Goal: Contribute content: Contribute content

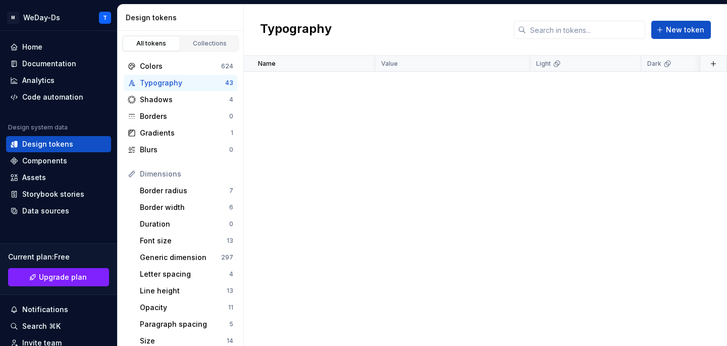
scroll to position [682, 0]
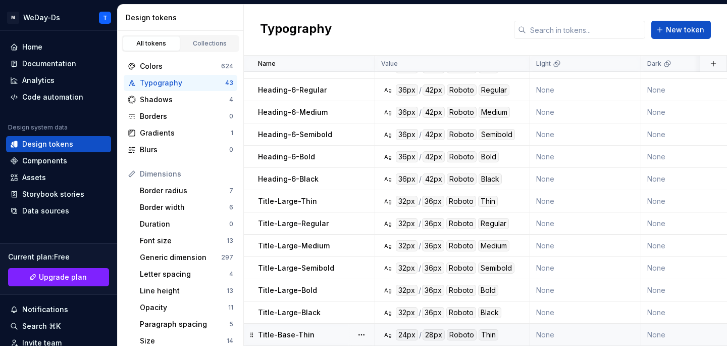
click at [341, 330] on div "Title-Base-Thin" at bounding box center [316, 334] width 116 height 10
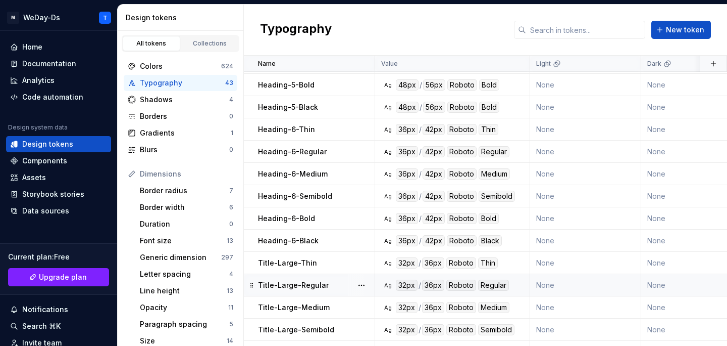
scroll to position [682, 0]
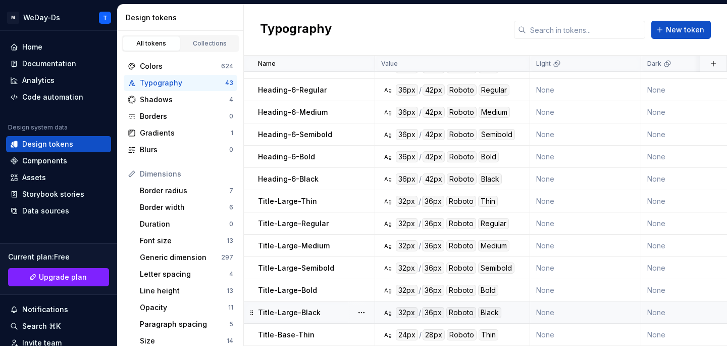
click at [318, 336] on div "Title-Base-Thin" at bounding box center [316, 334] width 116 height 10
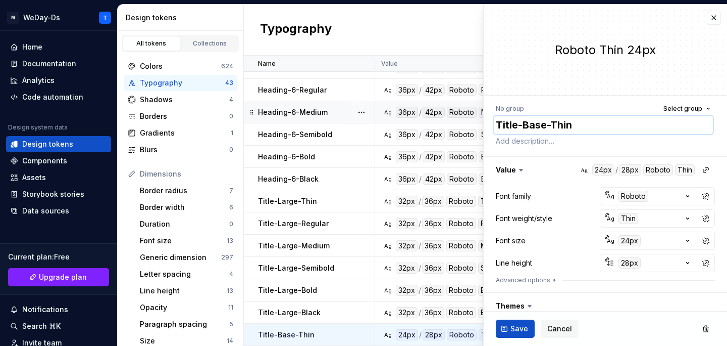
click at [560, 122] on textarea "Title-Base-Thin" at bounding box center [603, 125] width 219 height 18
click at [713, 17] on button "button" at bounding box center [714, 18] width 14 height 14
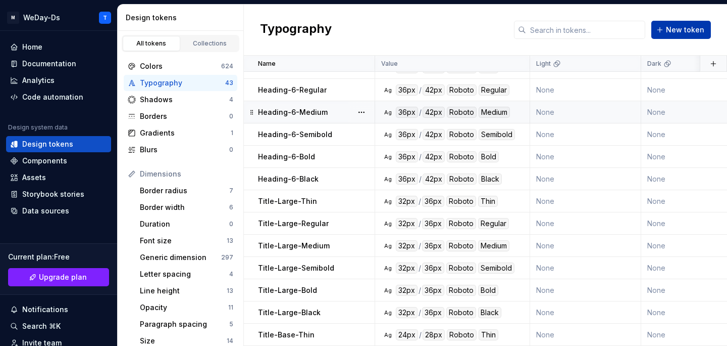
click at [674, 32] on span "New token" at bounding box center [685, 30] width 38 height 10
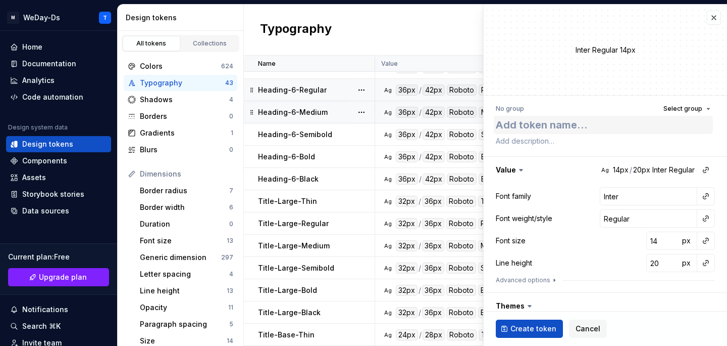
type textarea "*"
type textarea "Title-Base-Thin"
click at [562, 121] on textarea "Title-Base-Thin" at bounding box center [603, 125] width 219 height 18
type textarea "*"
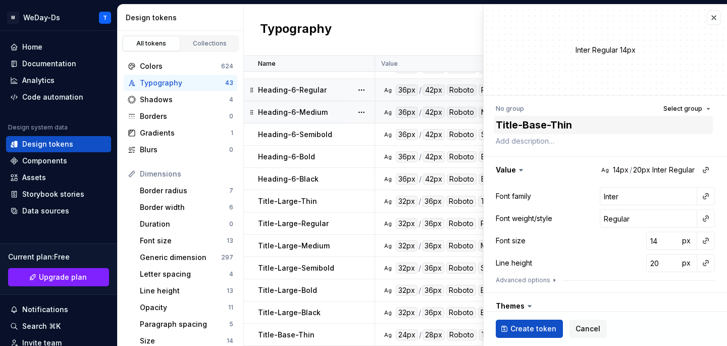
type textarea "Title-Base-R"
type textarea "*"
type textarea "Title-Base-Re"
type textarea "*"
type textarea "Title-Base-Reg"
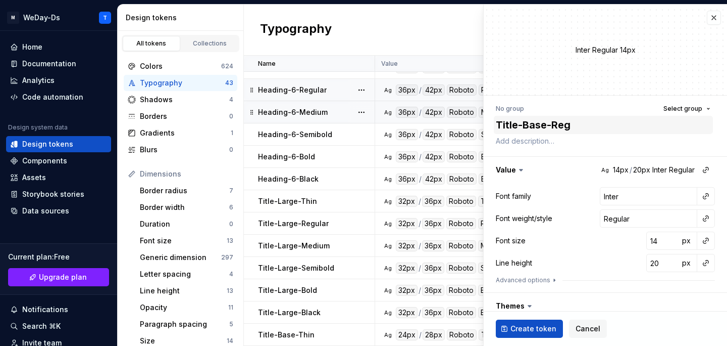
type textarea "*"
type textarea "Title-Base-Regu"
type textarea "*"
type textarea "Title-Base-Regul"
type textarea "*"
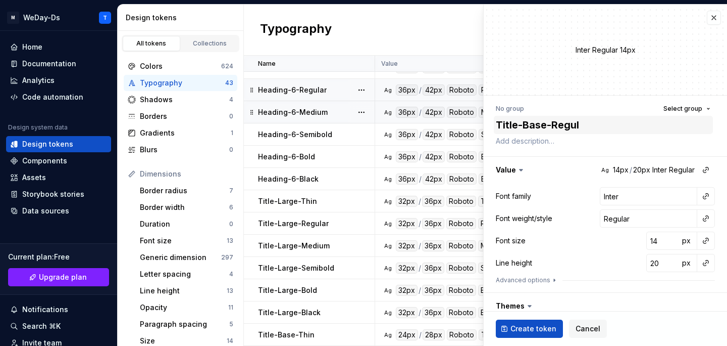
type textarea "Title-Base-Regula"
type textarea "*"
type textarea "Title-Base-Regular"
click at [707, 197] on button "button" at bounding box center [706, 196] width 14 height 14
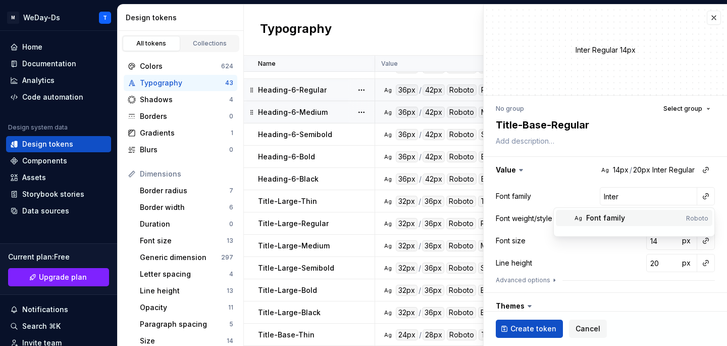
click at [658, 217] on div "Font family" at bounding box center [634, 218] width 96 height 10
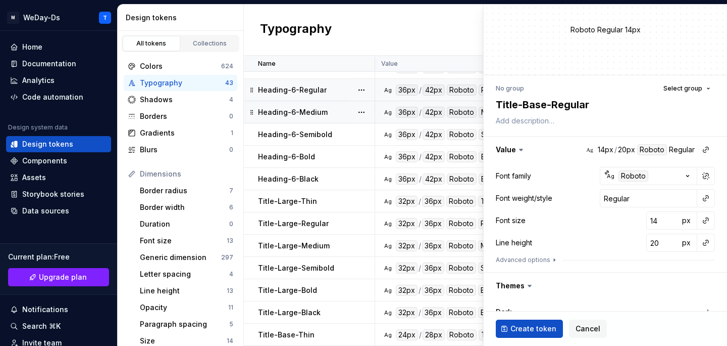
scroll to position [25, 0]
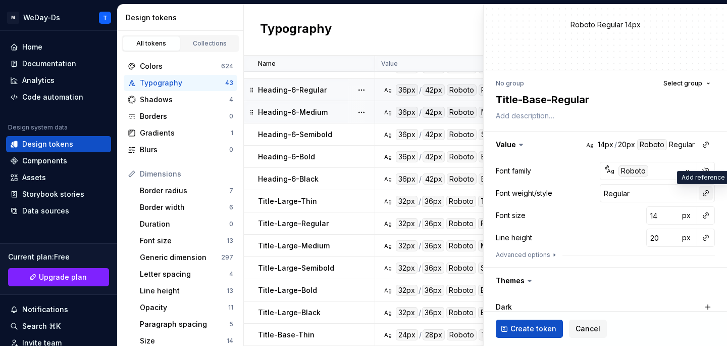
click at [707, 190] on button "button" at bounding box center [706, 193] width 14 height 14
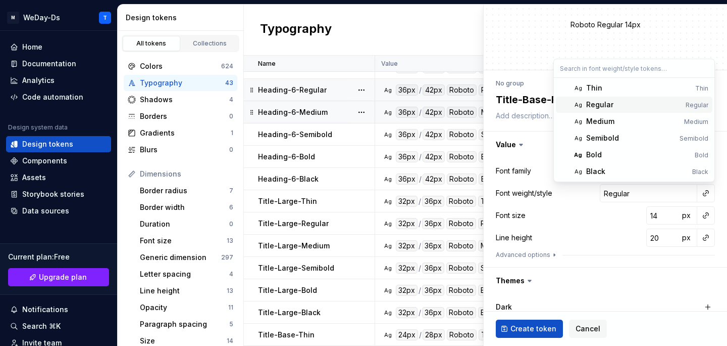
click at [633, 102] on div "Regular" at bounding box center [633, 105] width 95 height 10
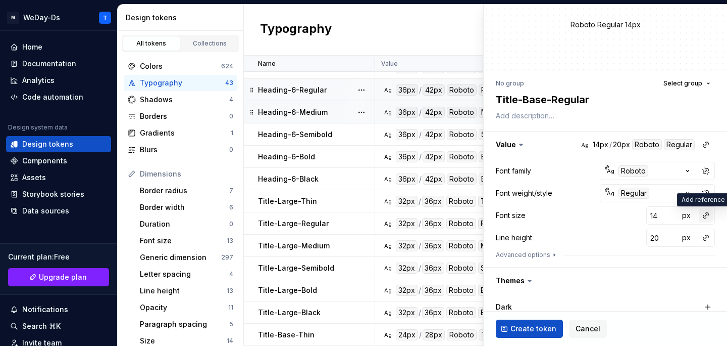
click at [707, 217] on button "button" at bounding box center [706, 215] width 14 height 14
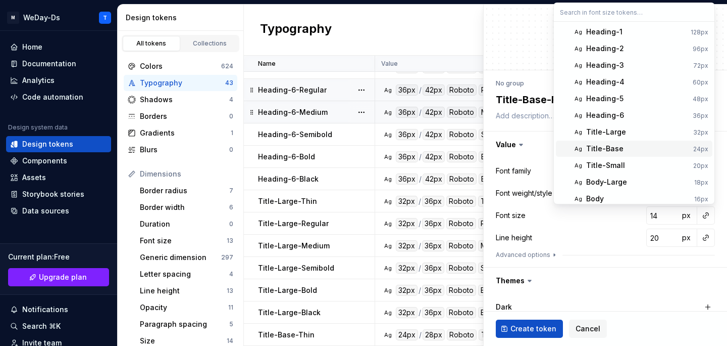
click at [625, 148] on div "Title-Base" at bounding box center [637, 148] width 103 height 10
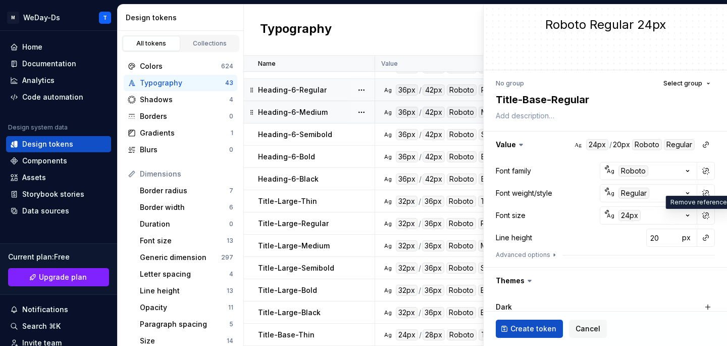
scroll to position [23, 0]
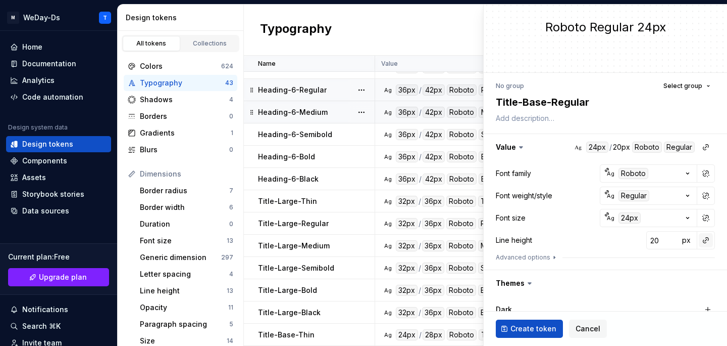
click at [704, 242] on button "button" at bounding box center [706, 240] width 14 height 14
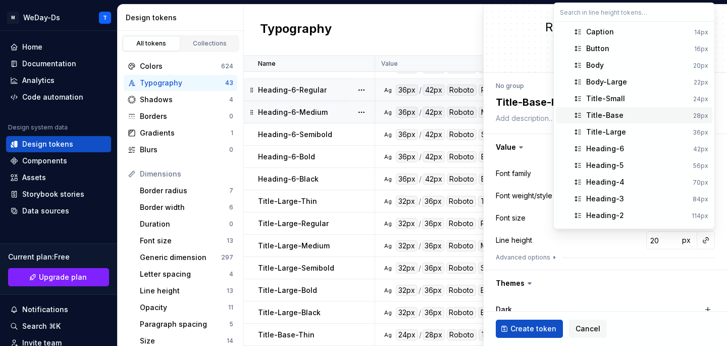
click at [637, 117] on div "Title-Base" at bounding box center [637, 115] width 103 height 10
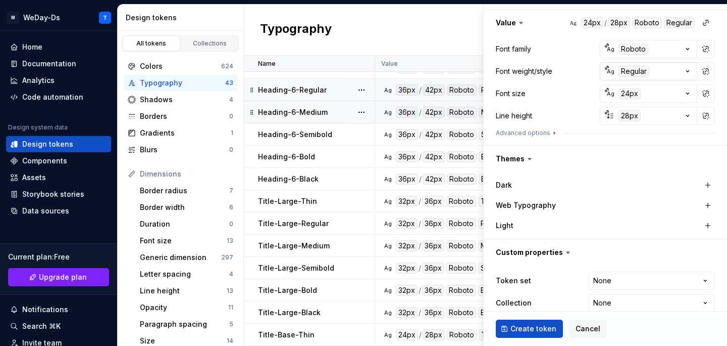
scroll to position [161, 0]
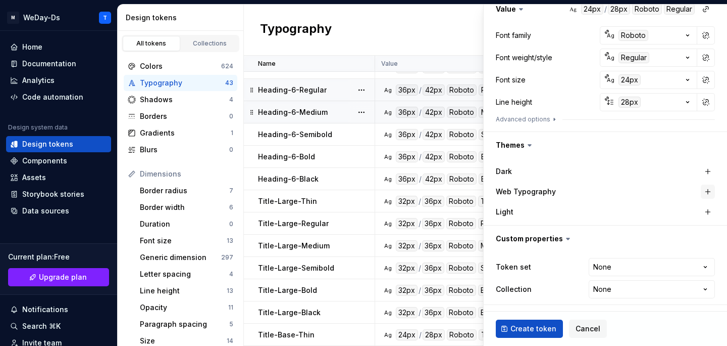
click at [708, 189] on button "button" at bounding box center [708, 191] width 14 height 14
type textarea "*"
click at [694, 264] on html "M WeDay-Ds T Home Documentation Analytics Code automation Design system data De…" at bounding box center [363, 173] width 727 height 346
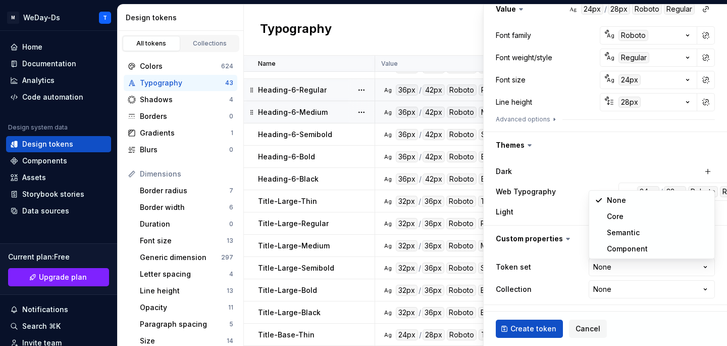
select select "**********"
type textarea "*"
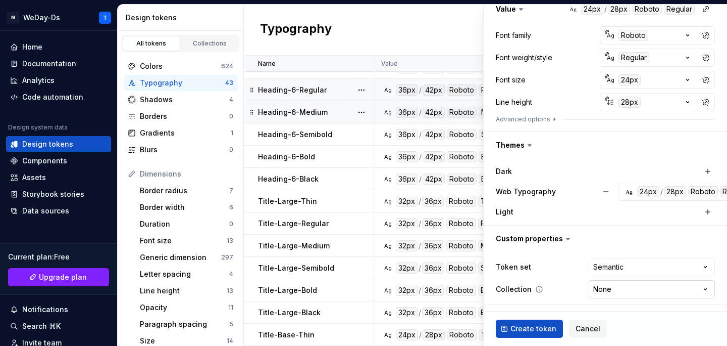
click at [625, 288] on html "M WeDay-Ds T Home Documentation Analytics Code automation Design system data De…" at bounding box center [363, 173] width 727 height 346
select select "**********"
click at [537, 327] on span "Create token" at bounding box center [534, 328] width 46 height 10
type textarea "*"
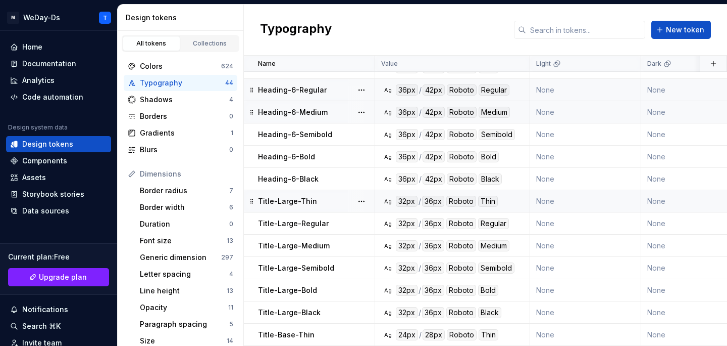
scroll to position [704, 0]
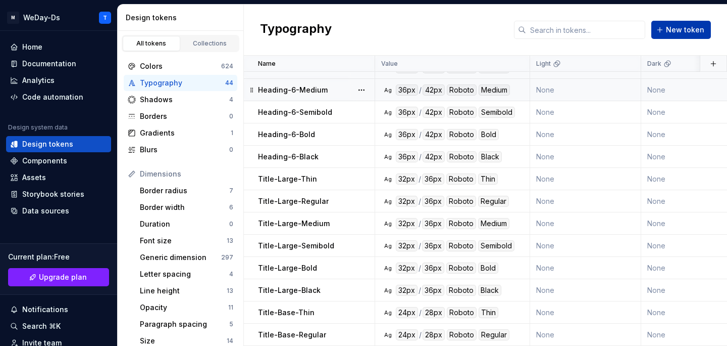
click at [688, 31] on span "New token" at bounding box center [685, 30] width 38 height 10
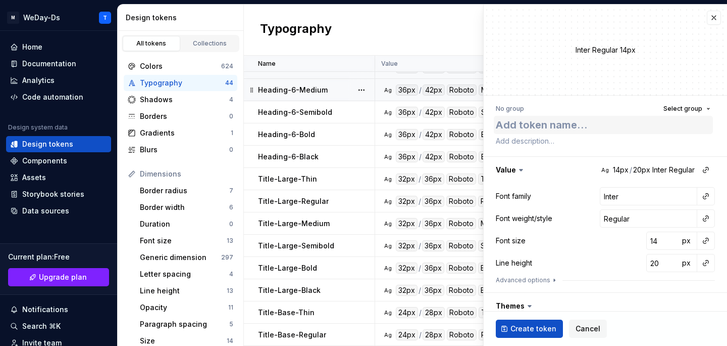
type textarea "*"
type textarea "Title-Base-Thin"
click at [569, 129] on textarea "Title-Base-Thin" at bounding box center [603, 125] width 219 height 18
type textarea "*"
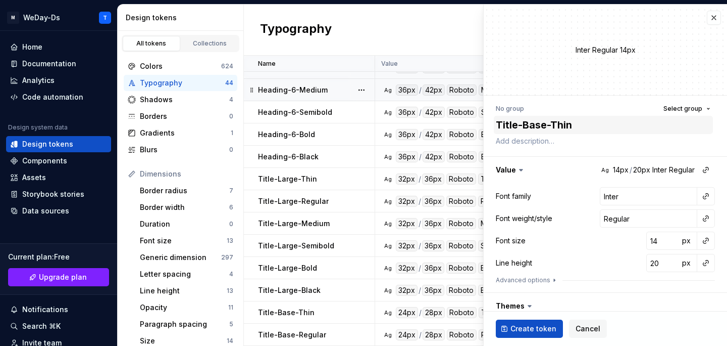
type textarea "Title-Base-M"
type textarea "*"
type textarea "Title-Base-Me"
type textarea "*"
type textarea "Title-Base-Med"
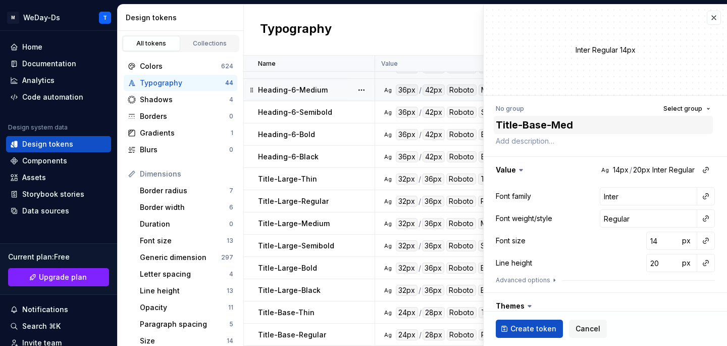
type textarea "*"
type textarea "Title-Base-Medi"
type textarea "*"
type textarea "Title-Base-Mediu"
type textarea "*"
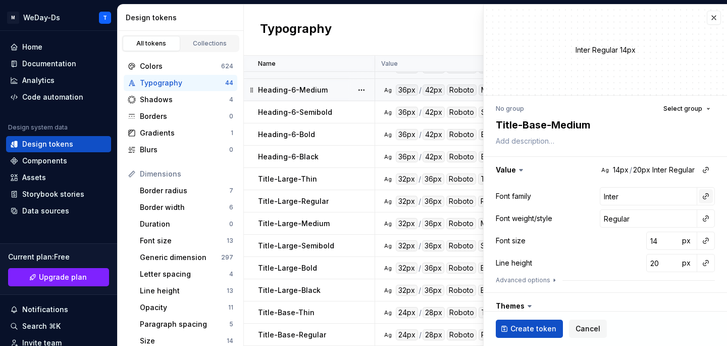
type textarea "Title-Base-Medium"
click at [710, 202] on button "button" at bounding box center [706, 196] width 14 height 14
click at [649, 221] on div "Font family" at bounding box center [634, 218] width 96 height 10
click at [706, 222] on button "button" at bounding box center [706, 218] width 14 height 14
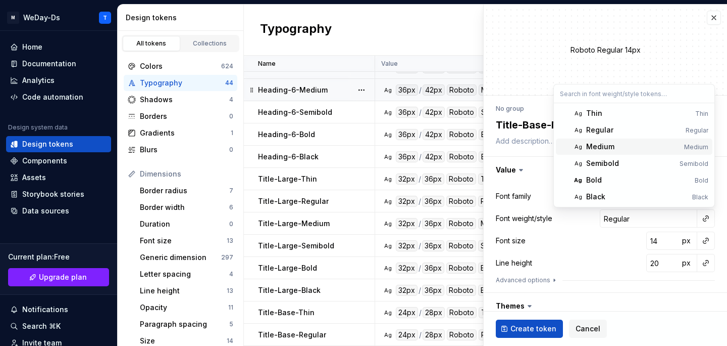
click at [641, 147] on div "Medium" at bounding box center [633, 146] width 94 height 10
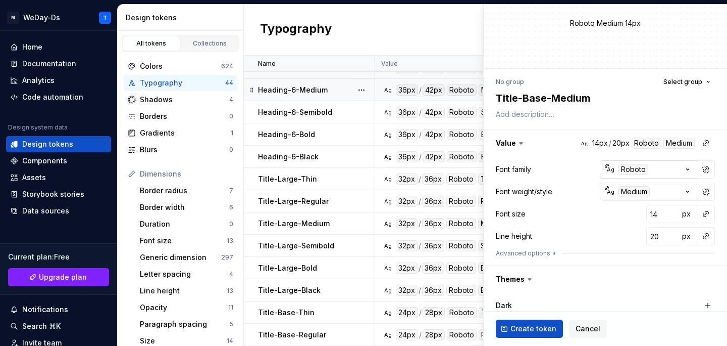
scroll to position [37, 0]
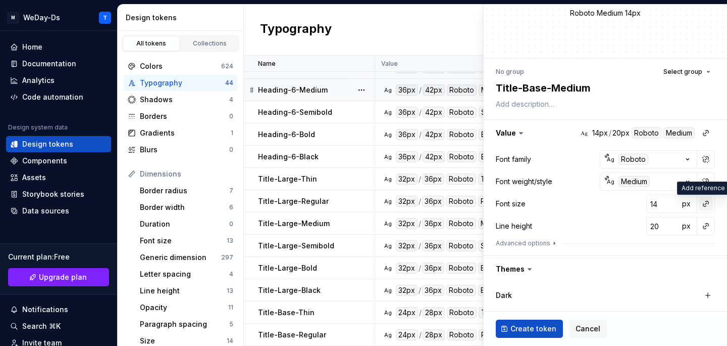
click at [711, 208] on button "button" at bounding box center [706, 203] width 14 height 14
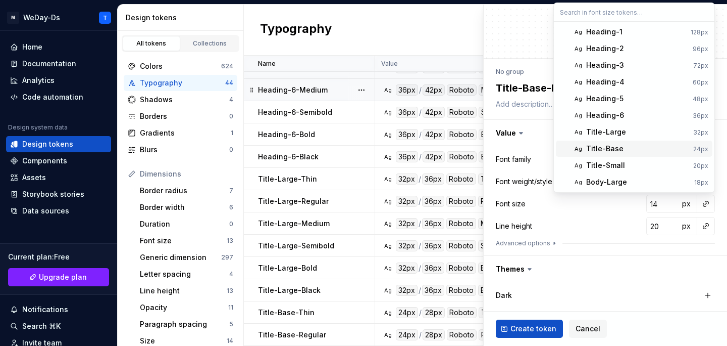
click at [591, 149] on div "Title-Base" at bounding box center [604, 148] width 37 height 10
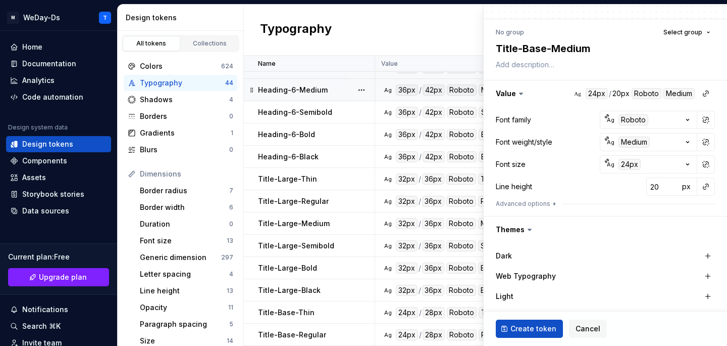
scroll to position [93, 0]
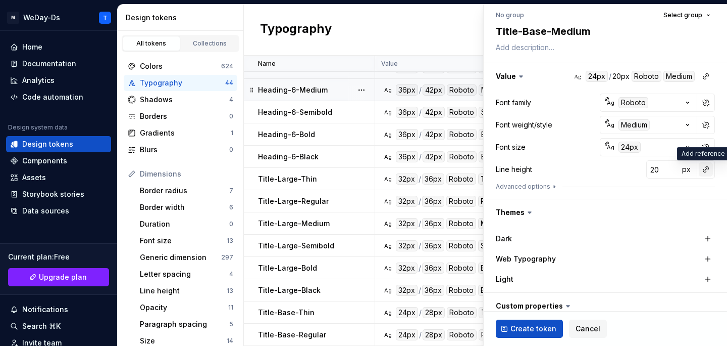
click at [706, 171] on button "button" at bounding box center [706, 169] width 14 height 14
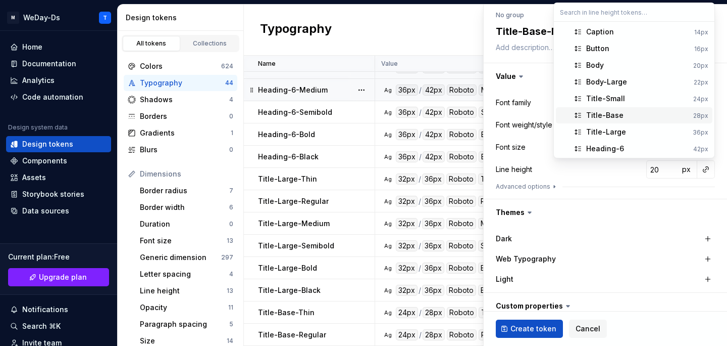
click at [648, 109] on span "Title-Base 28px" at bounding box center [634, 115] width 157 height 16
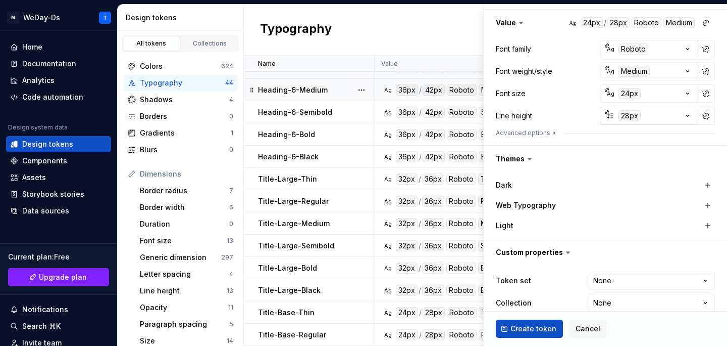
scroll to position [161, 0]
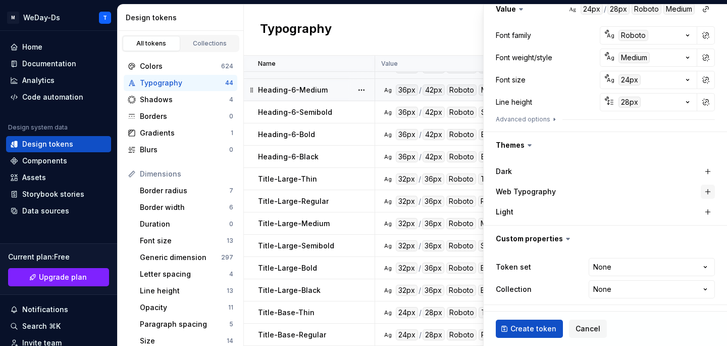
click at [706, 191] on button "button" at bounding box center [708, 191] width 14 height 14
type textarea "*"
click at [650, 265] on html "M WeDay-Ds T Home Documentation Analytics Code automation Design system data De…" at bounding box center [363, 173] width 727 height 346
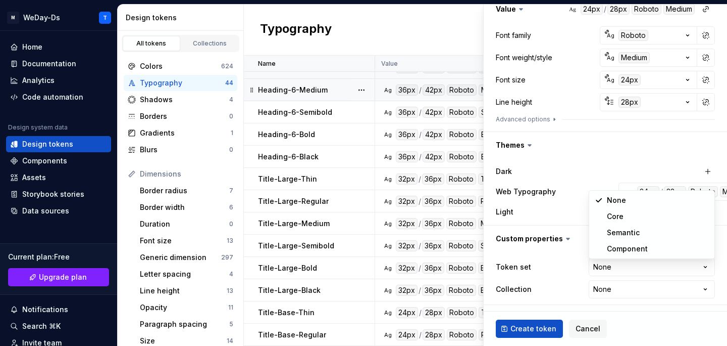
select select "**********"
type textarea "*"
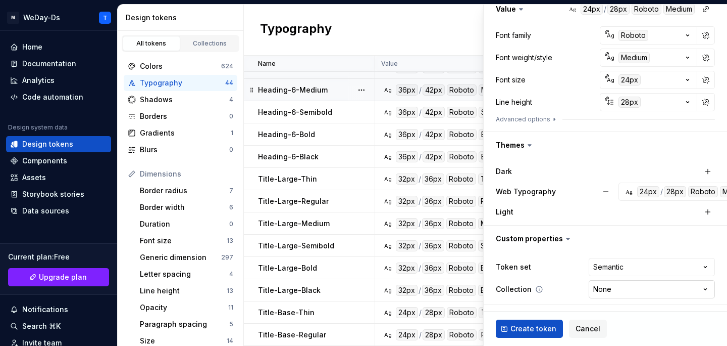
click at [640, 290] on html "M WeDay-Ds T Home Documentation Analytics Code automation Design system data De…" at bounding box center [363, 173] width 727 height 346
select select "**********"
click at [534, 332] on span "Create token" at bounding box center [534, 328] width 46 height 10
type textarea "*"
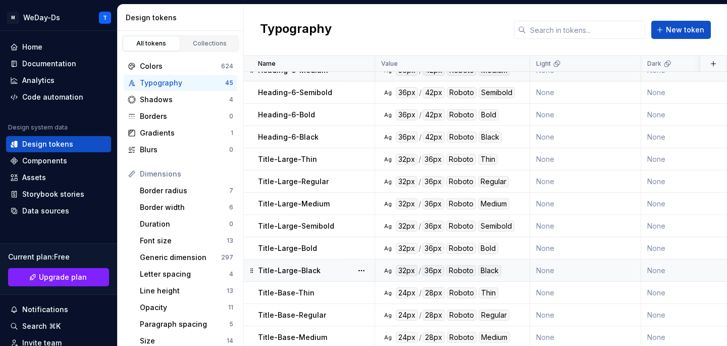
scroll to position [726, 0]
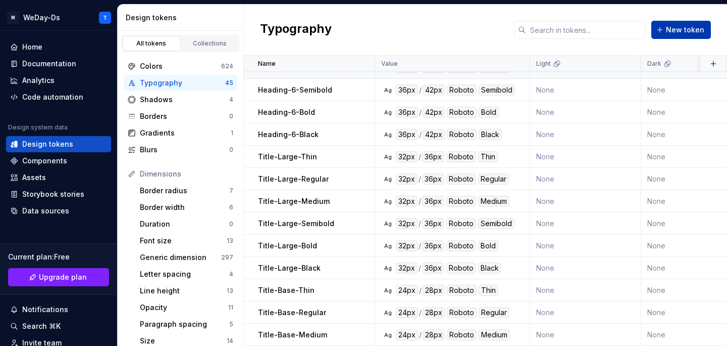
click at [682, 27] on span "New token" at bounding box center [685, 30] width 38 height 10
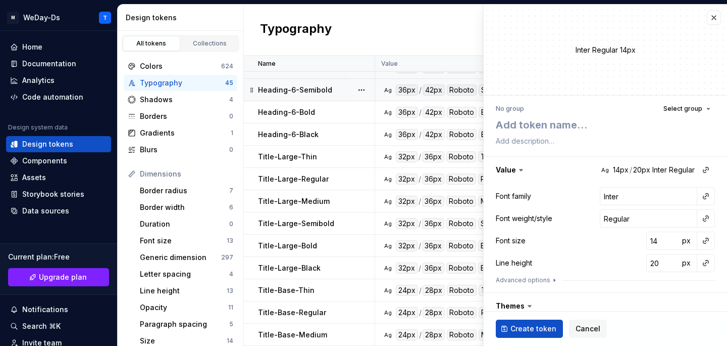
type textarea "*"
type textarea "Title-Base-Thin"
click at [560, 123] on textarea "Title-Base-Thin" at bounding box center [603, 125] width 219 height 18
type textarea "*"
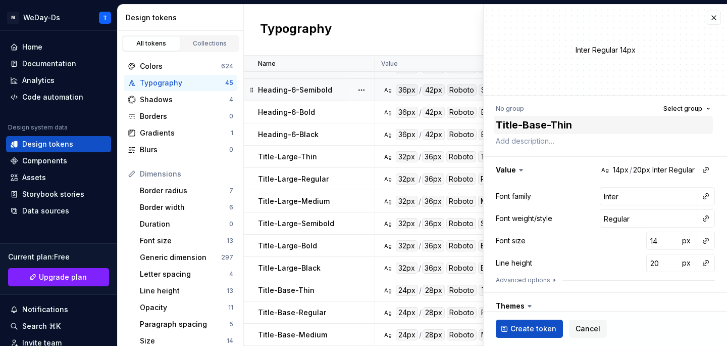
type textarea "Title-Base-S"
type textarea "*"
type textarea "Title-Base-Se"
type textarea "*"
type textarea "Title-Base-Sem"
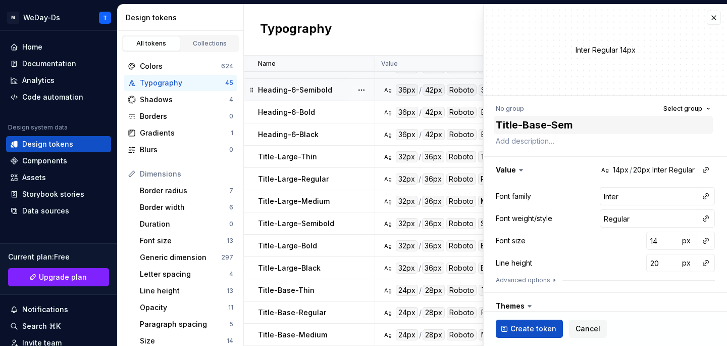
type textarea "*"
type textarea "Title-Base-Semi"
type textarea "*"
type textarea "Title-Base-Semib"
type textarea "*"
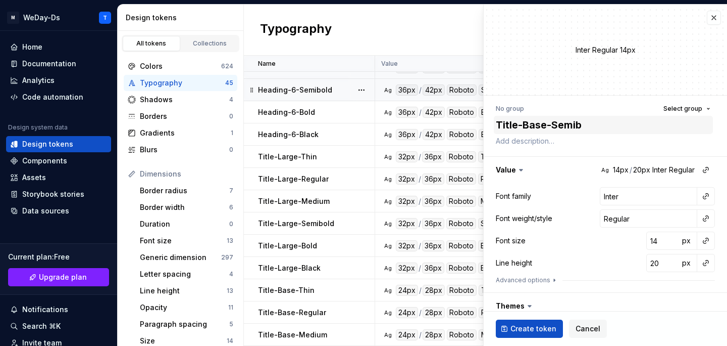
type textarea "Title-Base-Semibo"
type textarea "*"
type textarea "Title-Base-Semibol"
type textarea "*"
type textarea "Title-Base-Semibold"
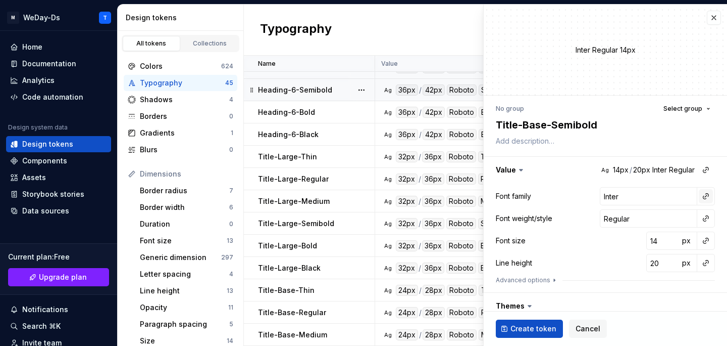
click at [705, 190] on button "button" at bounding box center [706, 196] width 14 height 14
click at [637, 220] on div "Font family" at bounding box center [634, 218] width 96 height 10
click at [708, 219] on button "button" at bounding box center [706, 218] width 14 height 14
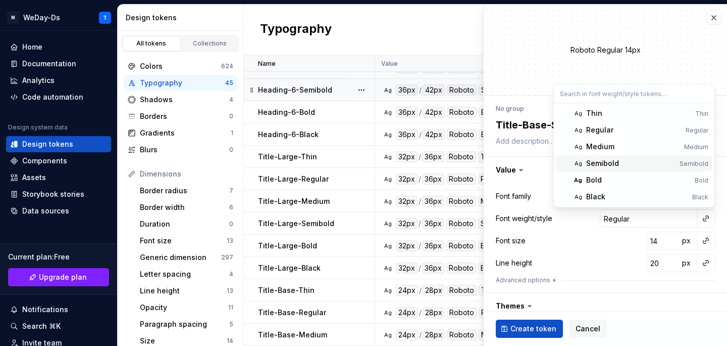
click at [625, 164] on div "Semibold" at bounding box center [630, 163] width 89 height 10
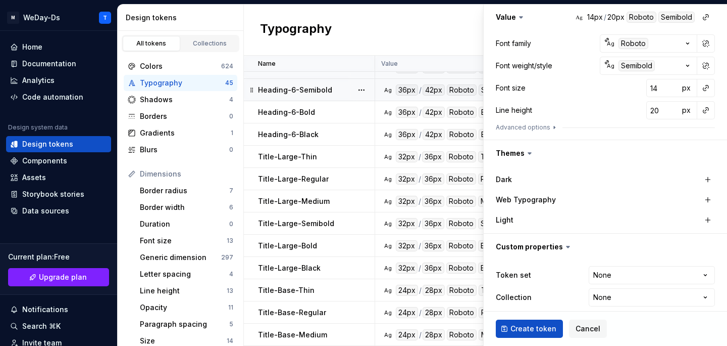
scroll to position [161, 0]
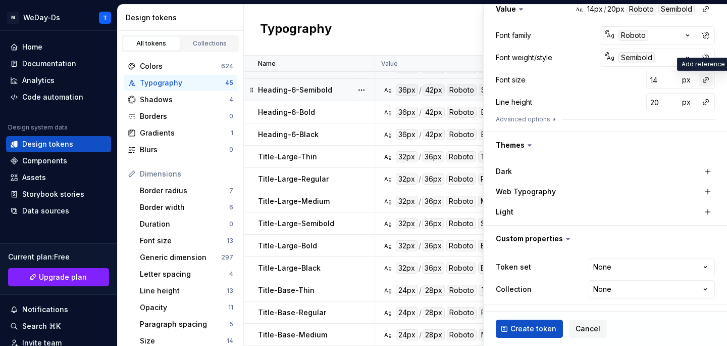
click at [706, 77] on button "button" at bounding box center [706, 80] width 14 height 14
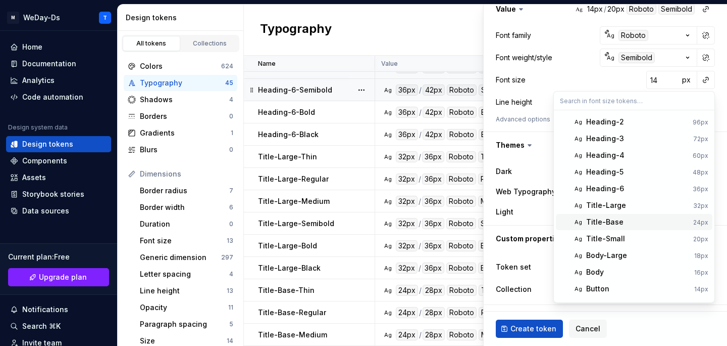
scroll to position [18, 0]
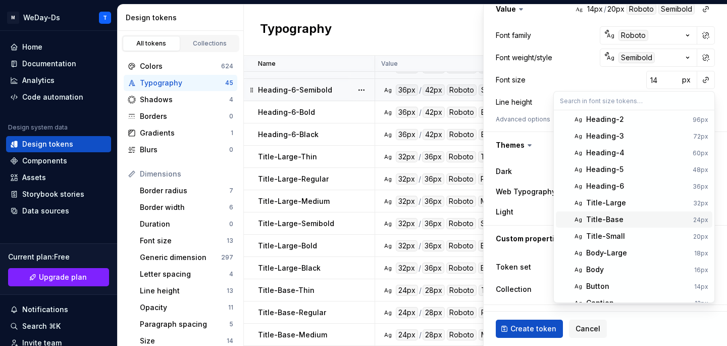
click at [644, 219] on div "Title-Base" at bounding box center [637, 219] width 103 height 10
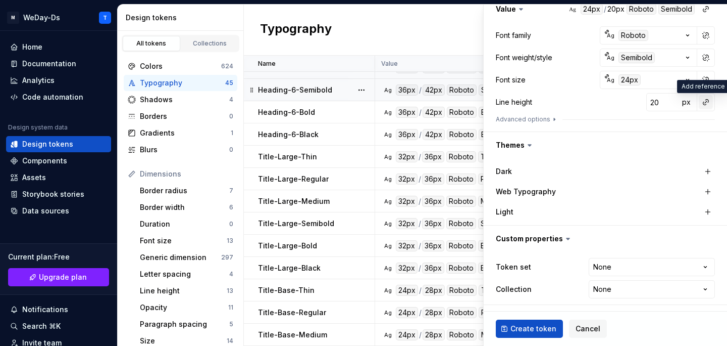
click at [709, 103] on button "button" at bounding box center [706, 102] width 14 height 14
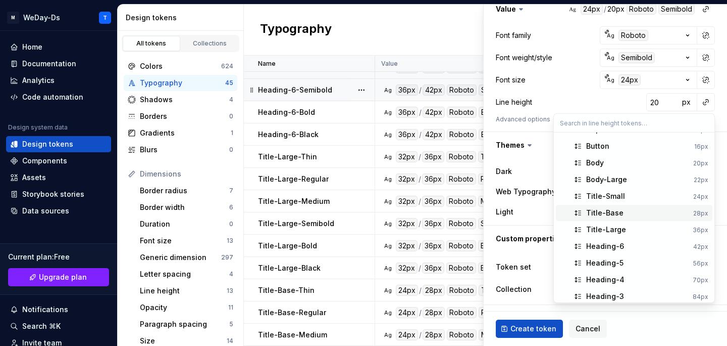
scroll to position [20, 0]
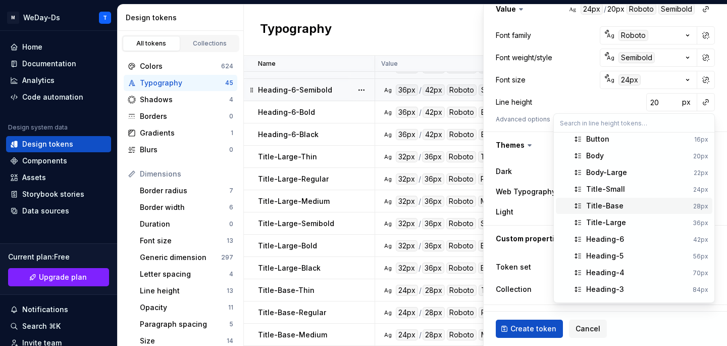
click at [644, 204] on div "Title-Base" at bounding box center [637, 206] width 103 height 10
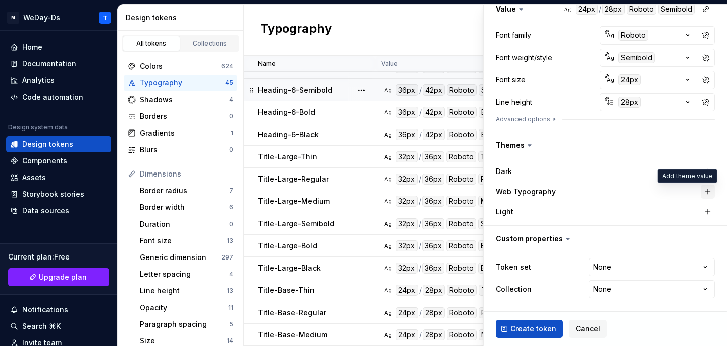
click at [707, 190] on button "button" at bounding box center [708, 191] width 14 height 14
type textarea "*"
click at [688, 264] on html "M WeDay-Ds T Home Documentation Analytics Code automation Design system data De…" at bounding box center [363, 173] width 727 height 346
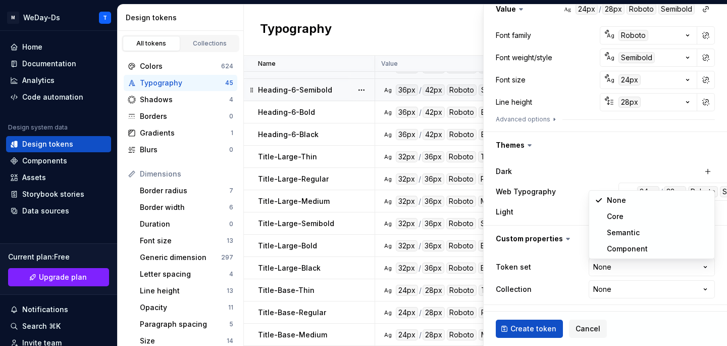
select select "**********"
type textarea "*"
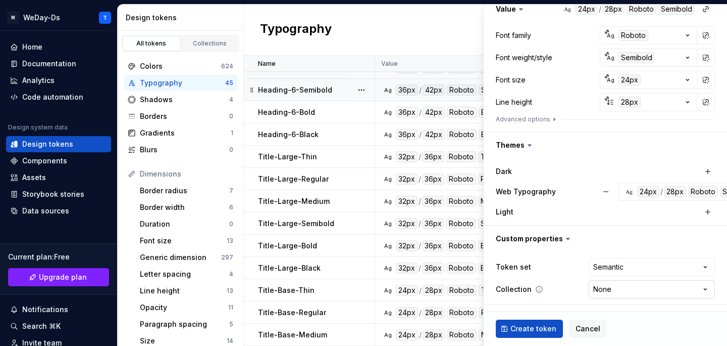
click at [635, 289] on html "M WeDay-Ds T Home Documentation Analytics Code automation Design system data De…" at bounding box center [363, 173] width 727 height 346
select select "**********"
click at [530, 327] on span "Create token" at bounding box center [534, 328] width 46 height 10
type textarea "*"
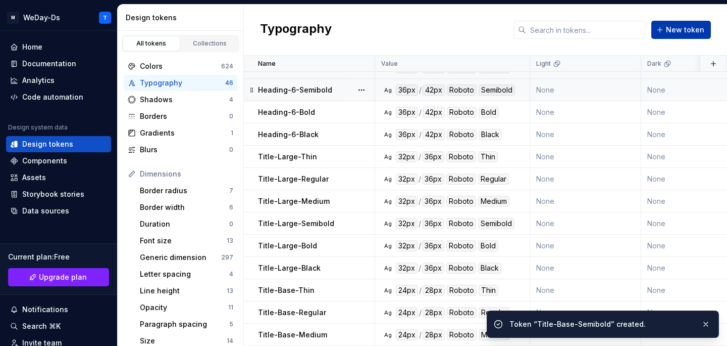
click at [682, 38] on button "New token" at bounding box center [682, 30] width 60 height 18
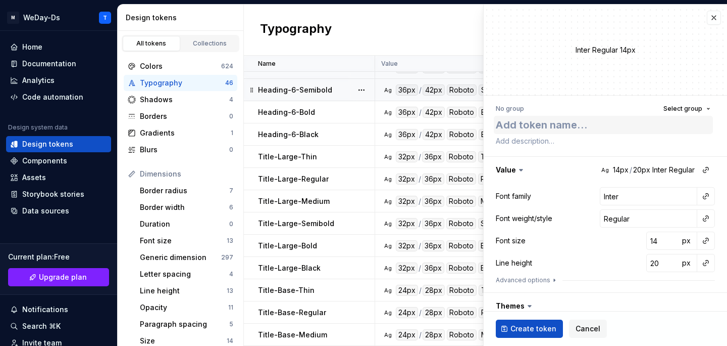
type textarea "*"
type textarea "Title-Base-Thin"
click at [556, 128] on textarea "Title-Base-Thin" at bounding box center [603, 125] width 219 height 18
type textarea "*"
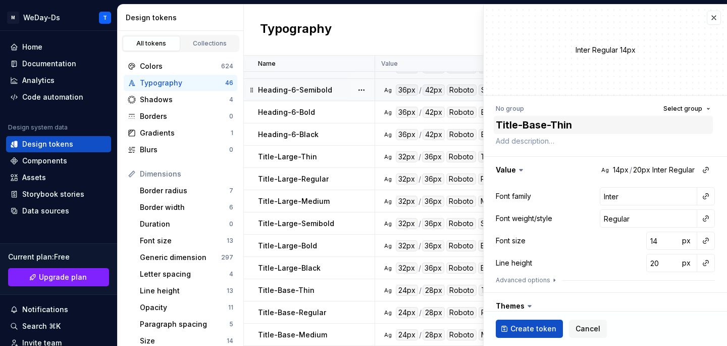
type textarea "Title-Base-"
type textarea "*"
type textarea "Title-Base-B"
type textarea "*"
type textarea "Title-Base-Bo"
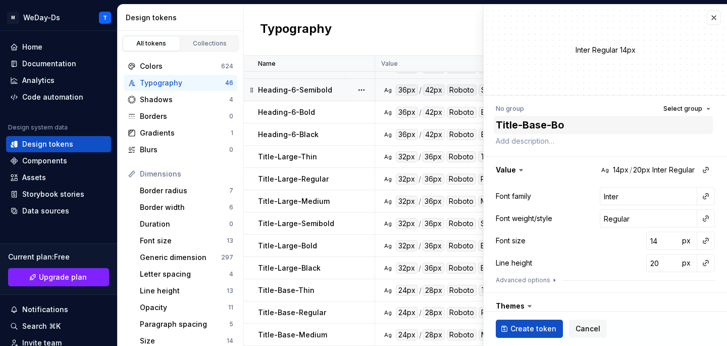
type textarea "*"
type textarea "Title-Base-Bol"
type textarea "*"
type textarea "Title-Base-Bold"
click at [709, 198] on button "button" at bounding box center [706, 196] width 14 height 14
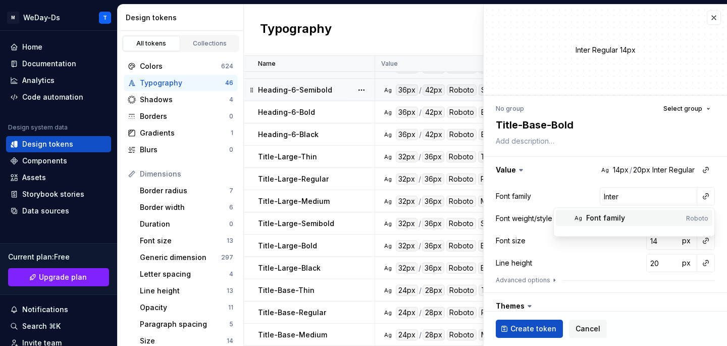
click at [646, 222] on div "Font family" at bounding box center [634, 218] width 96 height 10
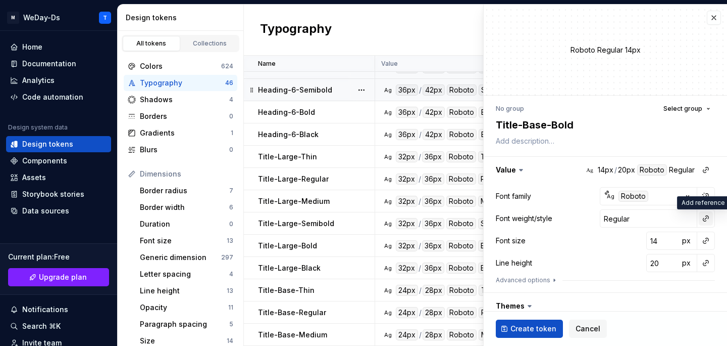
click at [706, 221] on button "button" at bounding box center [706, 218] width 14 height 14
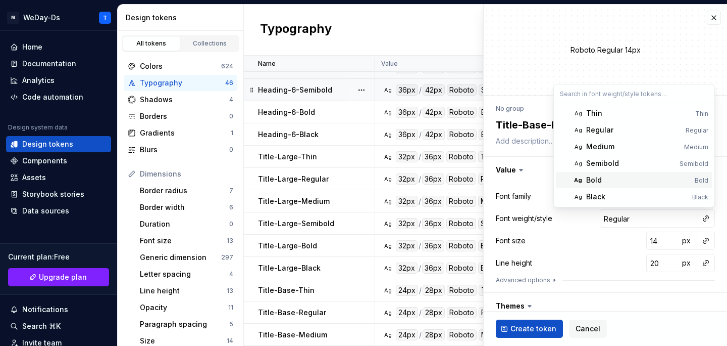
click at [627, 186] on span "Ag Bold Bold" at bounding box center [634, 180] width 157 height 16
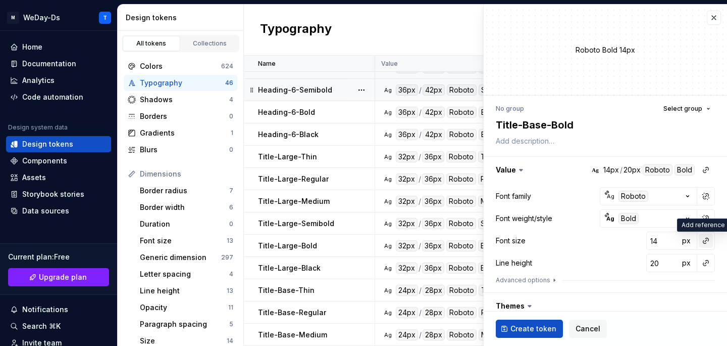
click at [709, 237] on button "button" at bounding box center [706, 240] width 14 height 14
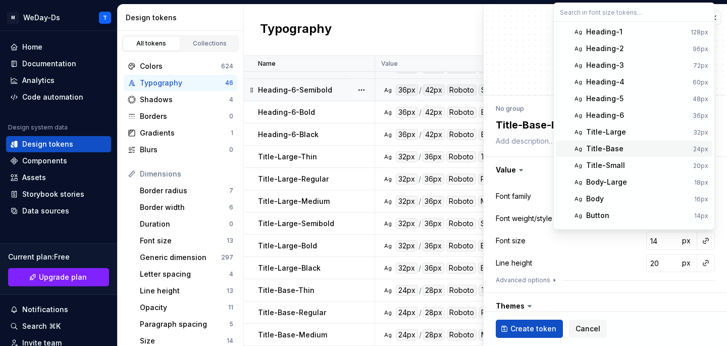
click at [634, 155] on span "Ag Title-Base 24px" at bounding box center [634, 148] width 157 height 16
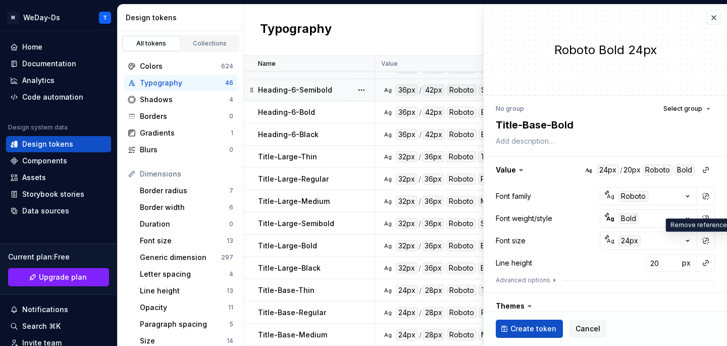
click at [634, 155] on div "**********" at bounding box center [605, 283] width 243 height 376
click at [708, 261] on button "button" at bounding box center [706, 263] width 14 height 14
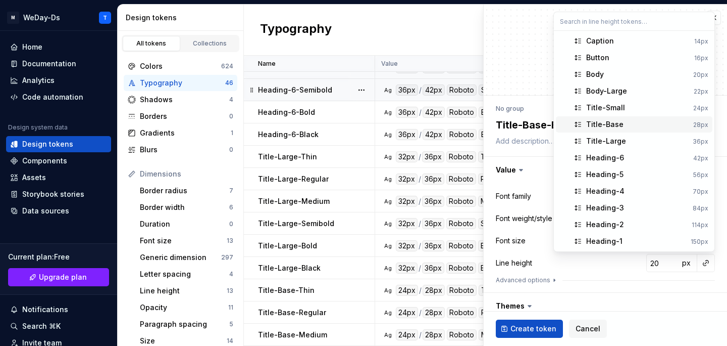
click at [626, 123] on div "Title-Base" at bounding box center [637, 124] width 103 height 10
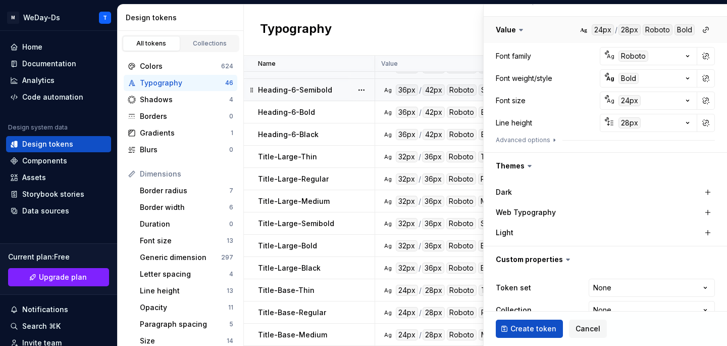
scroll to position [161, 0]
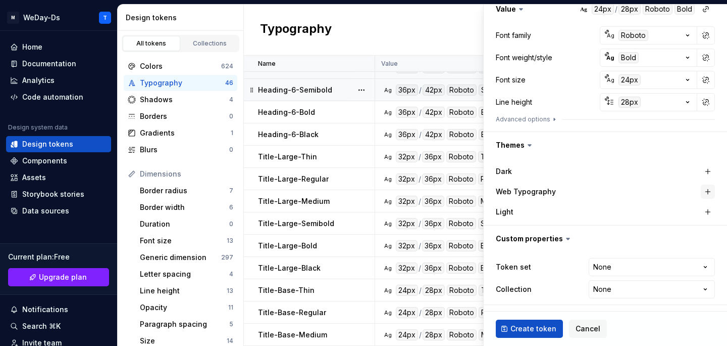
click at [706, 190] on button "button" at bounding box center [708, 191] width 14 height 14
type textarea "*"
click at [677, 266] on html "M WeDay-Ds T Home Documentation Analytics Code automation Design system data De…" at bounding box center [363, 173] width 727 height 346
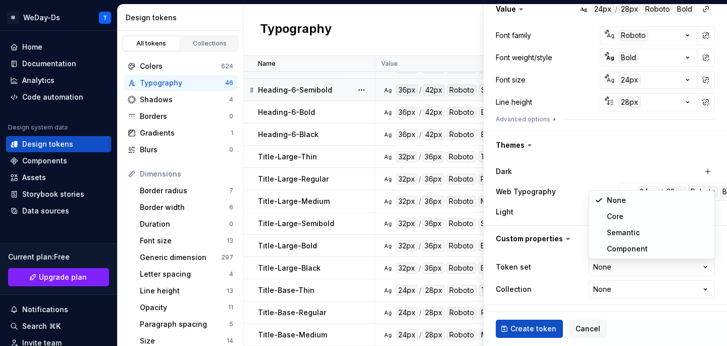
select select "**********"
type textarea "*"
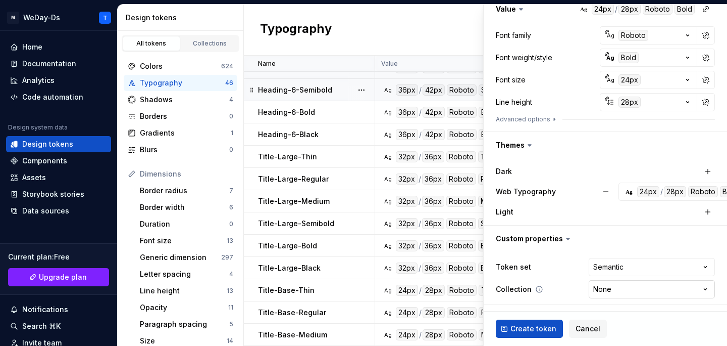
click at [653, 283] on html "M WeDay-Ds T Home Documentation Analytics Code automation Design system data De…" at bounding box center [363, 173] width 727 height 346
select select "**********"
click at [539, 321] on button "Create token" at bounding box center [529, 328] width 67 height 18
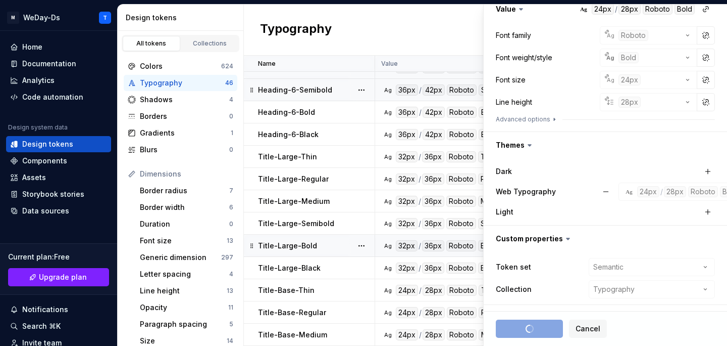
scroll to position [749, 0]
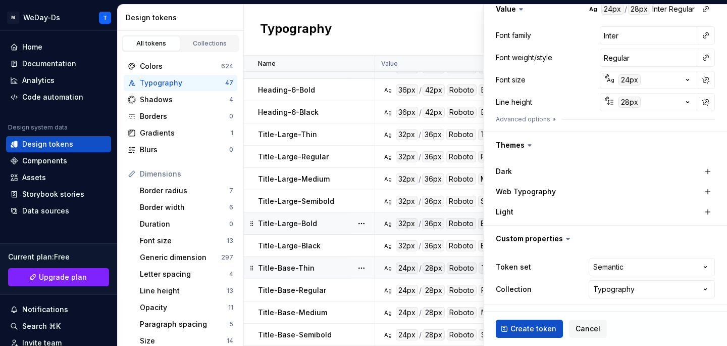
type textarea "*"
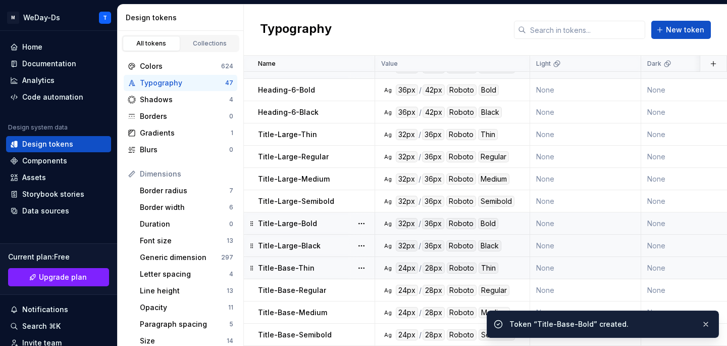
scroll to position [771, 0]
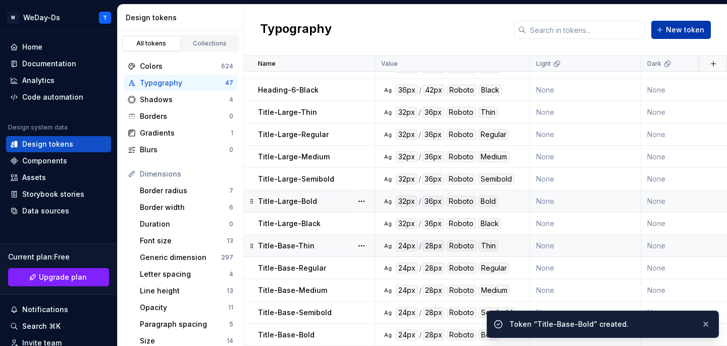
click at [692, 28] on span "New token" at bounding box center [685, 30] width 38 height 10
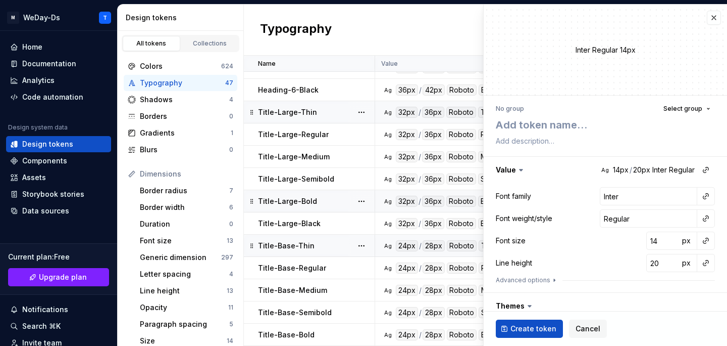
type textarea "*"
type textarea "Title-Base-Thin"
click at [572, 128] on textarea "Title-Base-Thin" at bounding box center [603, 125] width 219 height 18
type textarea "*"
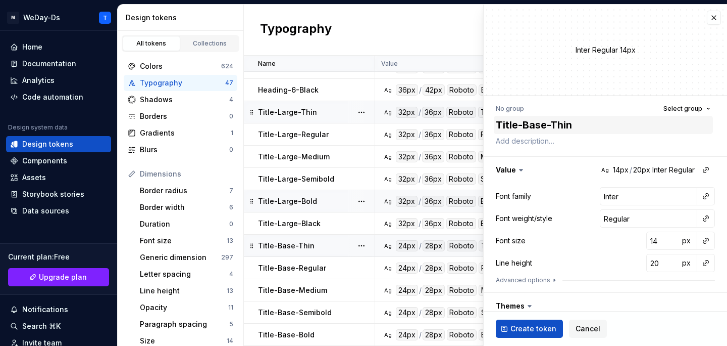
type textarea "Title-Base-B"
type textarea "*"
type textarea "Title-Base-Bl"
type textarea "*"
type textarea "Title-Base-Bla"
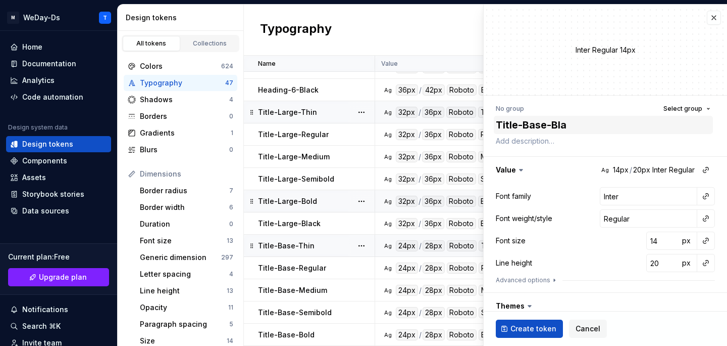
type textarea "*"
type textarea "Title-Base-Blac"
type textarea "*"
type textarea "Title-Base-Black"
click at [704, 199] on button "button" at bounding box center [706, 196] width 14 height 14
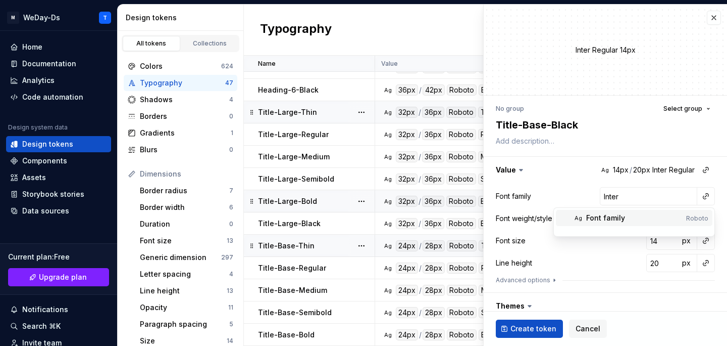
click at [648, 220] on div "Font family" at bounding box center [634, 218] width 96 height 10
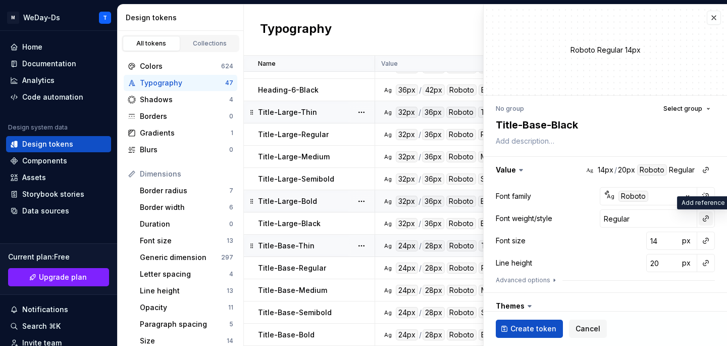
click at [708, 221] on button "button" at bounding box center [706, 218] width 14 height 14
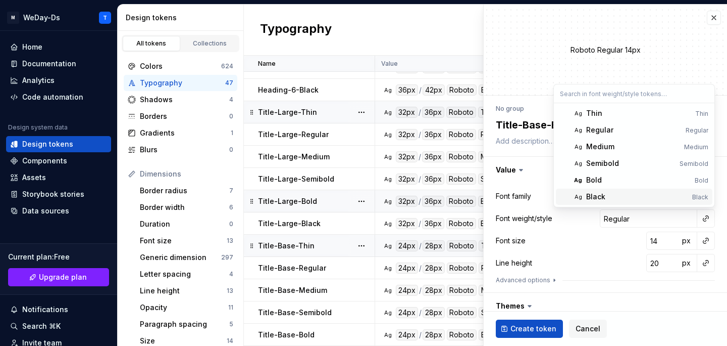
click at [620, 193] on div "Black" at bounding box center [637, 196] width 102 height 10
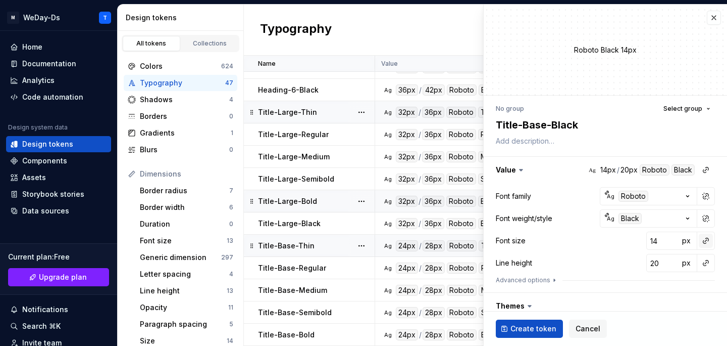
click at [708, 239] on button "button" at bounding box center [706, 240] width 14 height 14
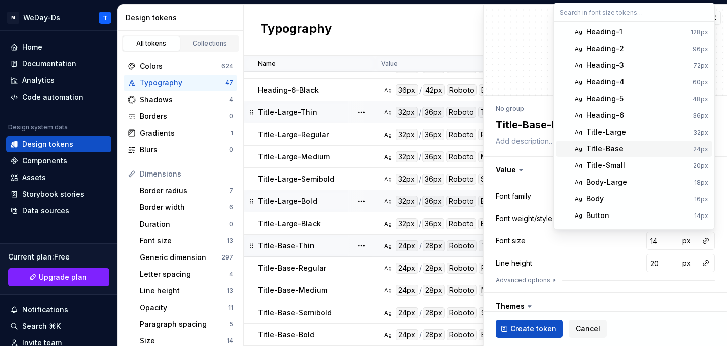
click at [640, 149] on div "Title-Base" at bounding box center [637, 148] width 103 height 10
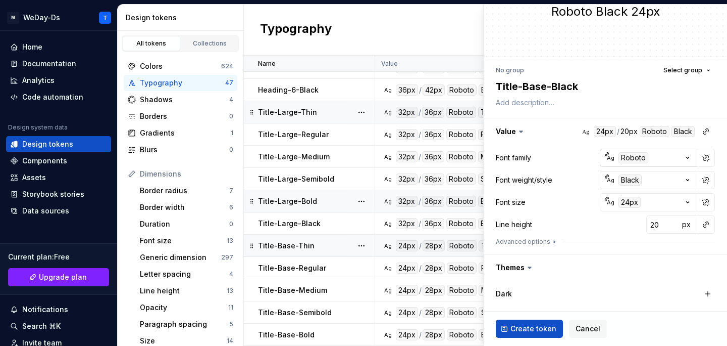
scroll to position [55, 0]
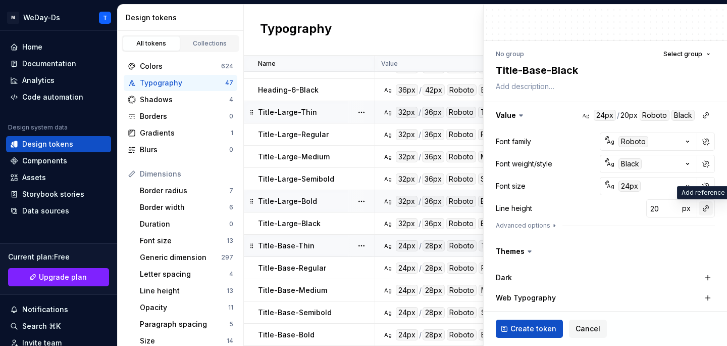
click at [709, 208] on button "button" at bounding box center [706, 208] width 14 height 14
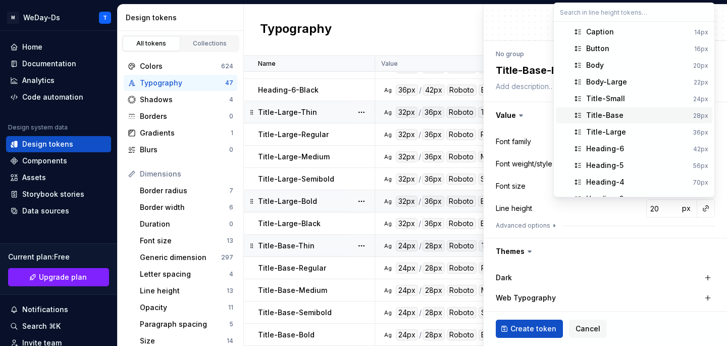
click at [642, 116] on div "Title-Base" at bounding box center [637, 115] width 103 height 10
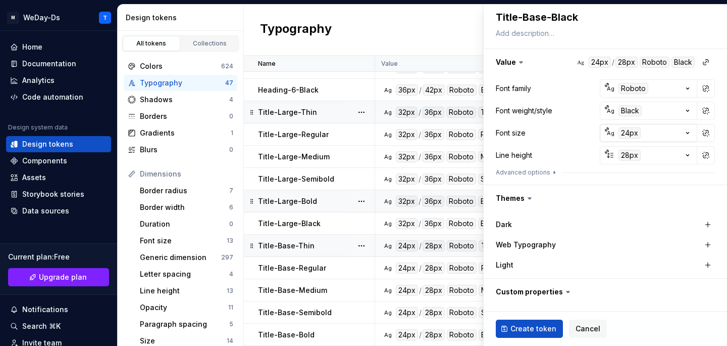
scroll to position [123, 0]
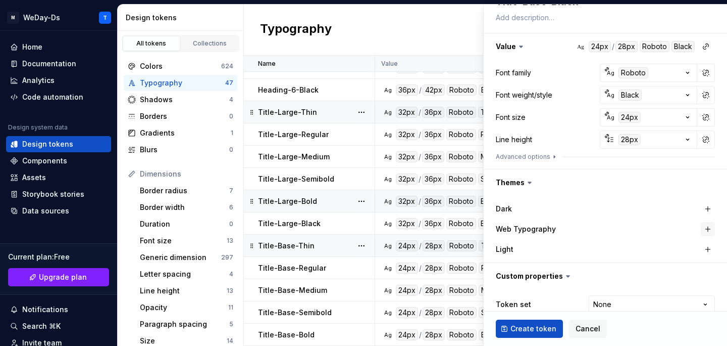
click at [710, 224] on button "button" at bounding box center [708, 229] width 14 height 14
type textarea "*"
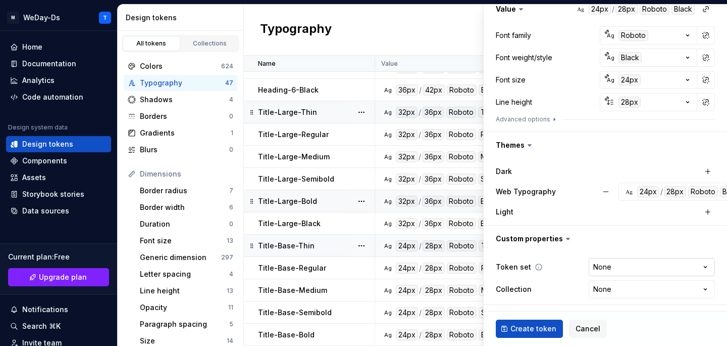
click at [694, 261] on html "M WeDay-Ds T Home Documentation Analytics Code automation Design system data De…" at bounding box center [363, 173] width 727 height 346
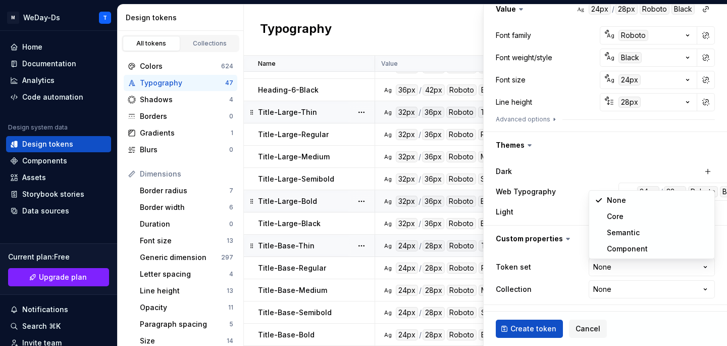
select select "**********"
type textarea "*"
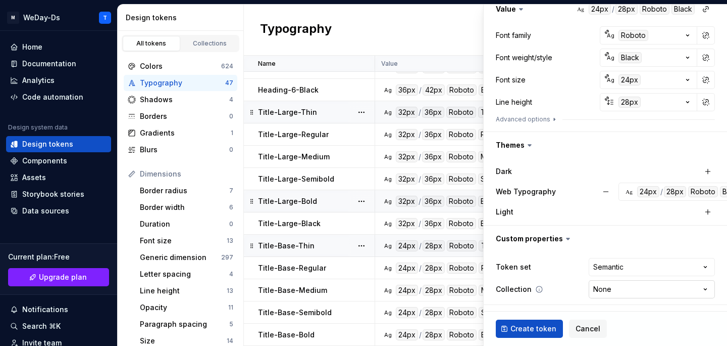
click at [641, 290] on html "M WeDay-Ds T Home Documentation Analytics Code automation Design system data De…" at bounding box center [363, 173] width 727 height 346
select select "**********"
click at [532, 326] on span "Create token" at bounding box center [534, 328] width 46 height 10
type textarea "*"
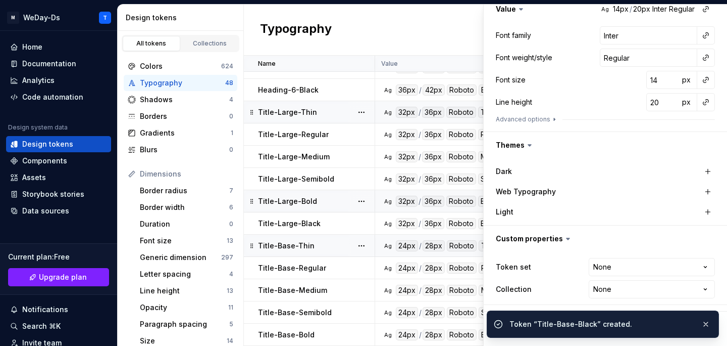
click at [436, 33] on div "Typography New token" at bounding box center [485, 30] width 483 height 51
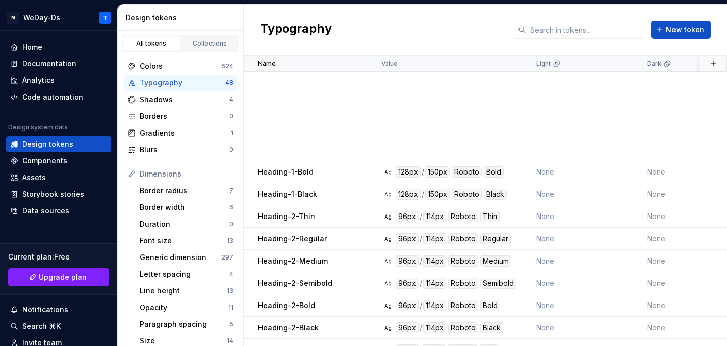
scroll to position [793, 0]
